Goal: Book appointment/travel/reservation

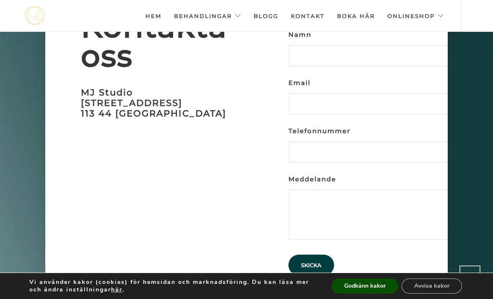
scroll to position [2384, 0]
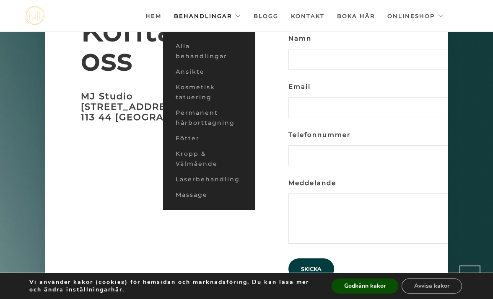
click at [196, 14] on link "Behandlingar" at bounding box center [207, 15] width 67 height 29
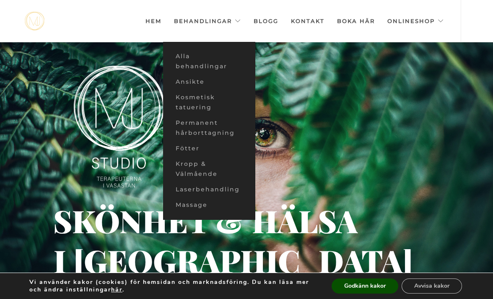
click at [146, 19] on link "Hem" at bounding box center [154, 21] width 16 height 42
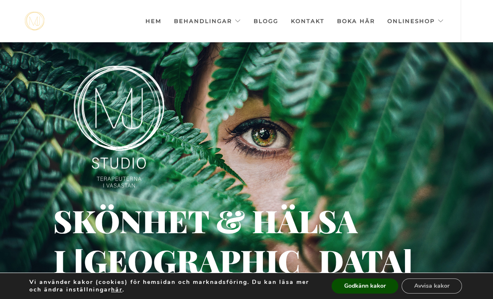
click at [146, 21] on link "Hem" at bounding box center [154, 21] width 16 height 42
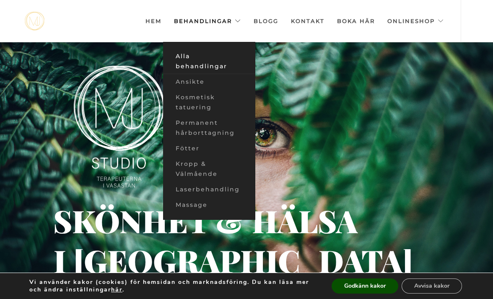
click at [177, 60] on link "Alla behandlingar" at bounding box center [209, 62] width 92 height 26
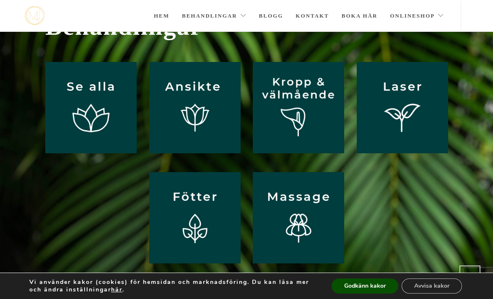
scroll to position [51, 0]
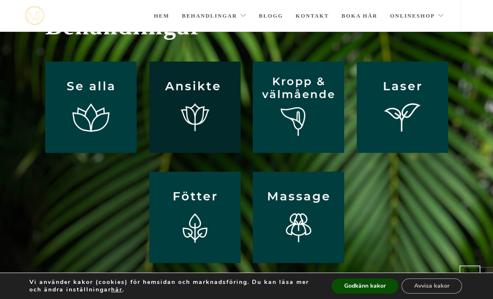
click at [200, 99] on img at bounding box center [194, 107] width 91 height 91
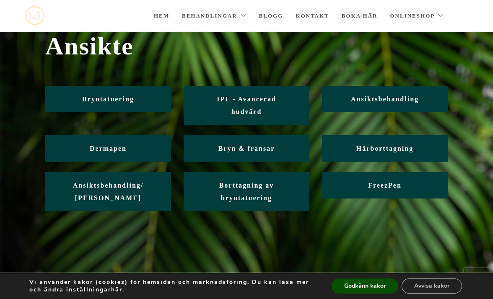
scroll to position [38, 0]
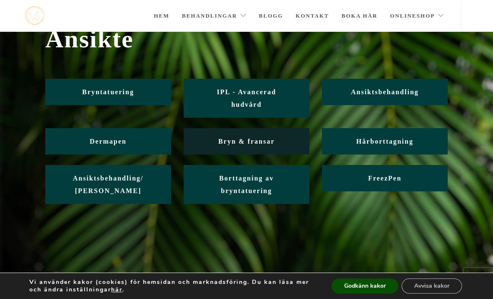
click at [257, 140] on span "Bryn & fransar" at bounding box center [247, 141] width 57 height 7
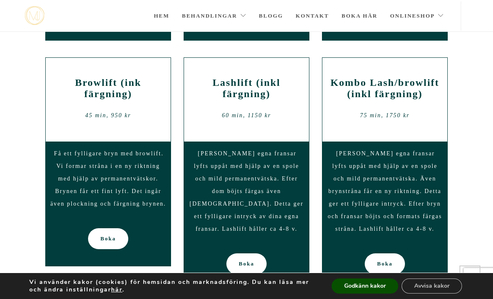
scroll to position [330, 0]
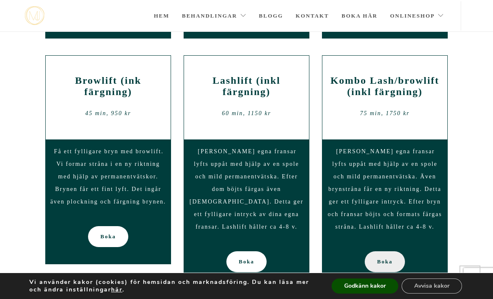
click at [388, 263] on span "Boka" at bounding box center [385, 262] width 16 height 21
